Goal: Transaction & Acquisition: Obtain resource

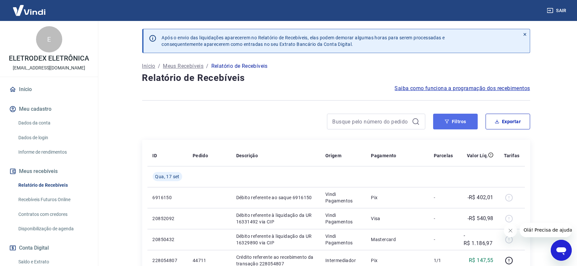
click at [456, 126] on button "Filtros" at bounding box center [455, 122] width 45 height 16
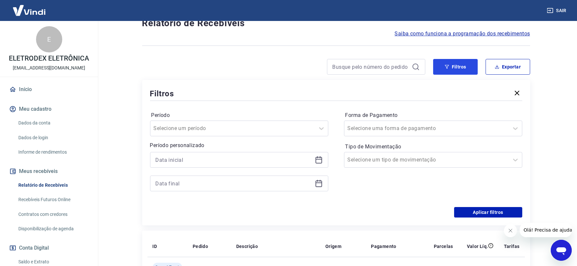
scroll to position [73, 0]
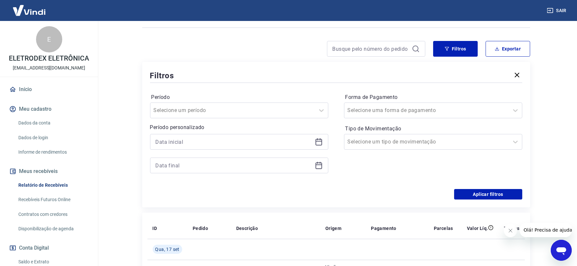
click at [319, 141] on icon at bounding box center [319, 142] width 8 height 8
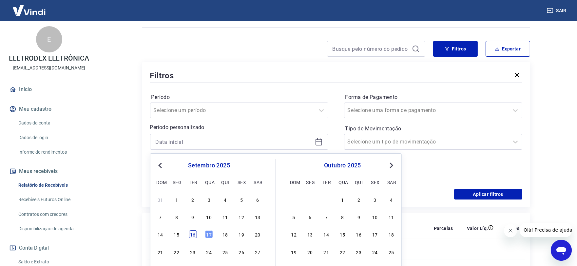
click at [189, 236] on div "16" at bounding box center [193, 234] width 8 height 8
type input "[DATE]"
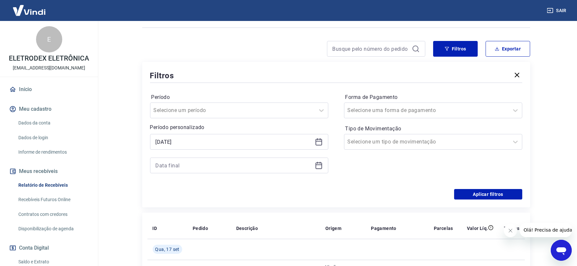
click at [315, 165] on icon at bounding box center [318, 164] width 7 height 1
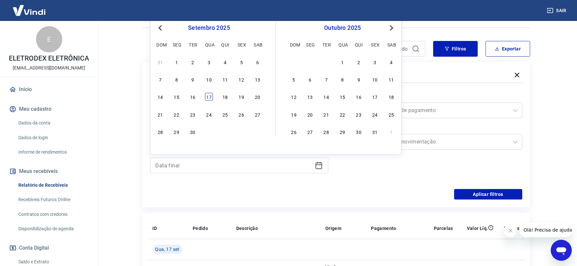
click at [205, 97] on div "17" at bounding box center [209, 97] width 8 height 8
type input "[DATE]"
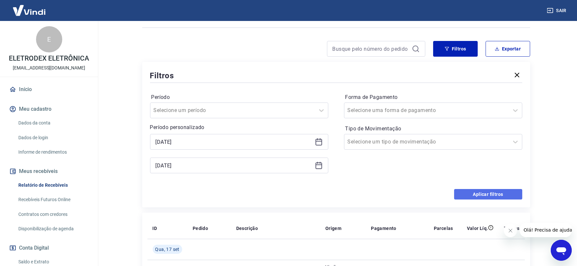
click at [467, 195] on button "Aplicar filtros" at bounding box center [488, 194] width 68 height 10
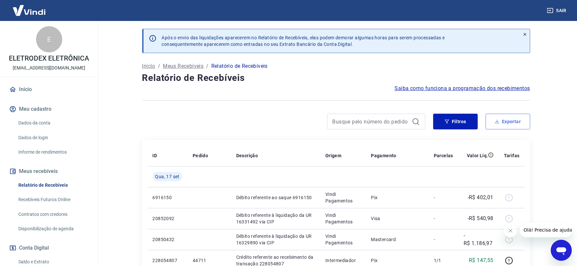
click at [509, 124] on button "Exportar" at bounding box center [507, 122] width 45 height 16
type input "[DATE]"
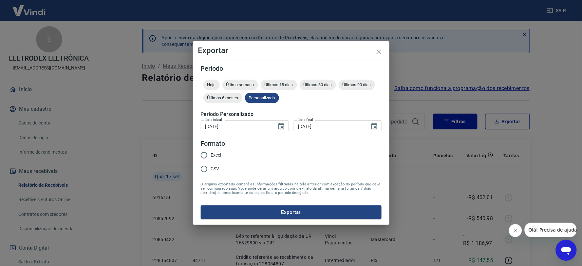
click at [220, 155] on span "Excel" at bounding box center [216, 155] width 10 height 7
click at [211, 155] on input "Excel" at bounding box center [204, 155] width 14 height 14
radio input "true"
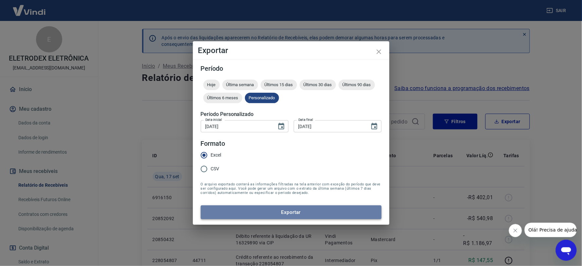
click at [295, 216] on button "Exportar" at bounding box center [291, 212] width 181 height 14
